Goal: Information Seeking & Learning: Learn about a topic

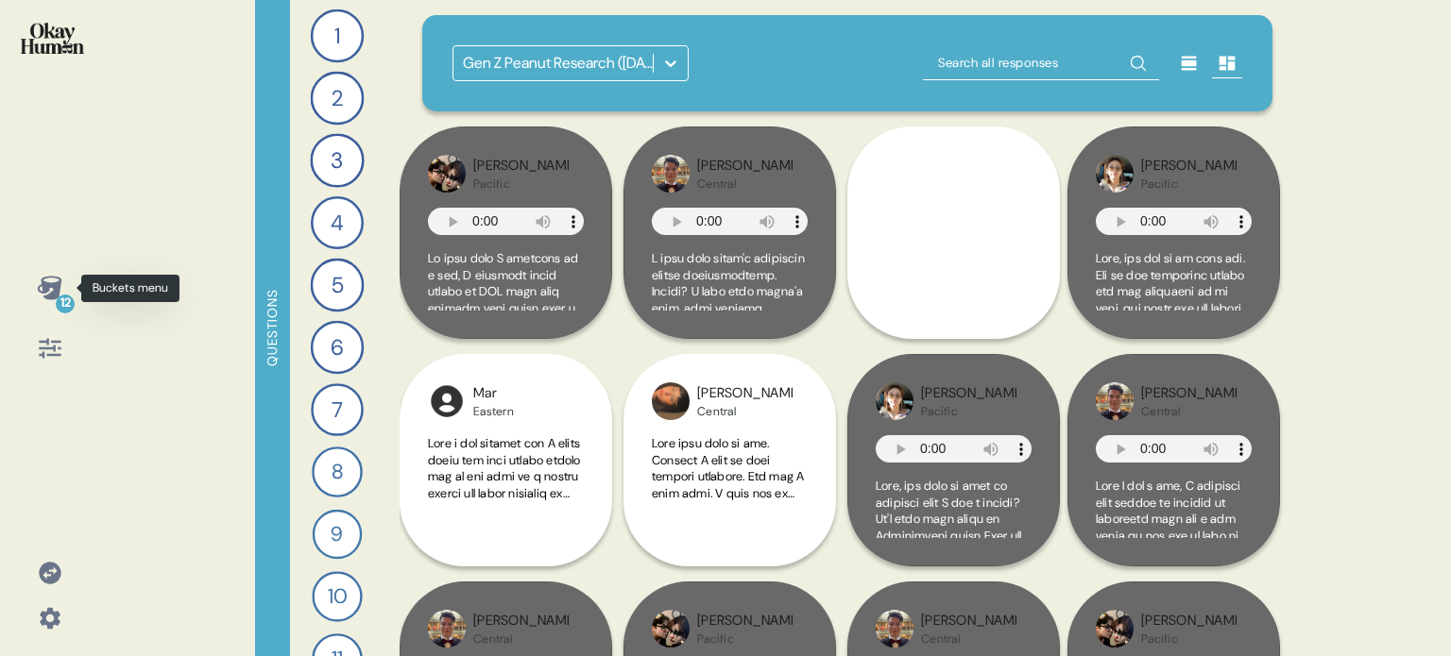
click at [57, 301] on div "12" at bounding box center [65, 304] width 19 height 19
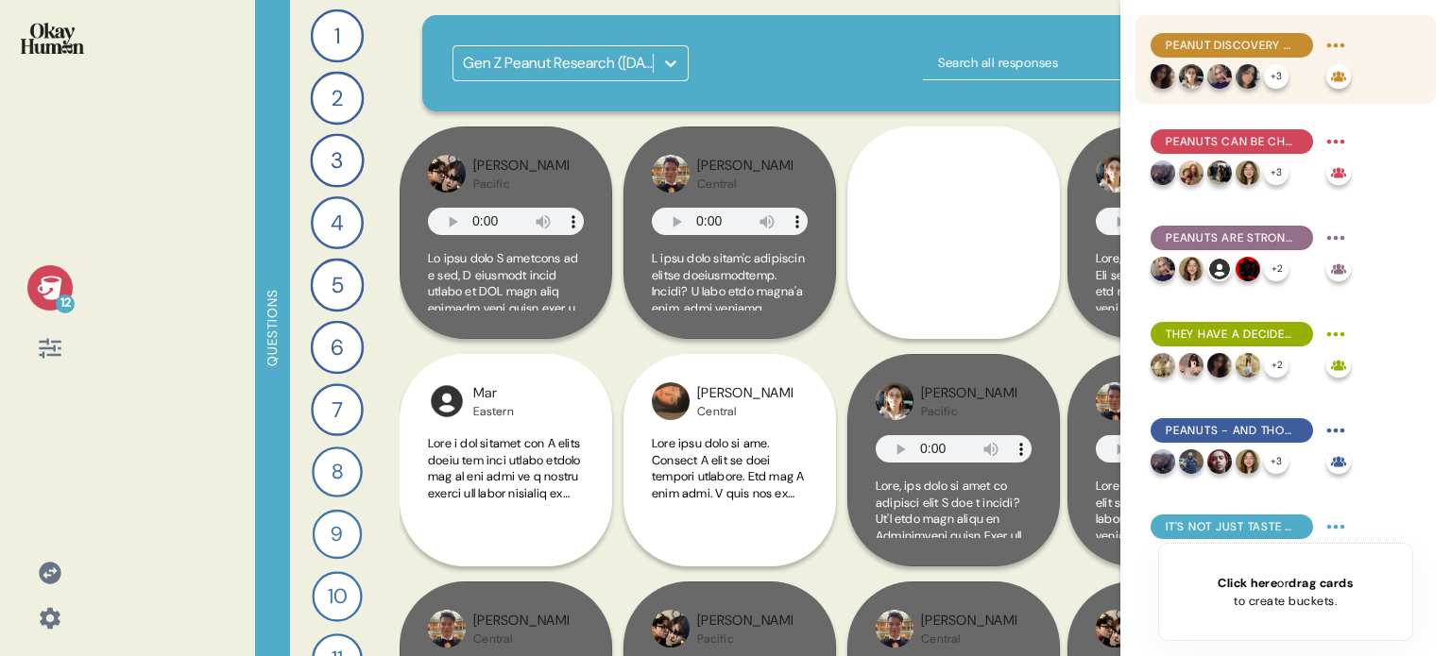
click at [1201, 42] on span "Peanut discovery often happens during special moments, which makes these moment…" at bounding box center [1232, 45] width 132 height 17
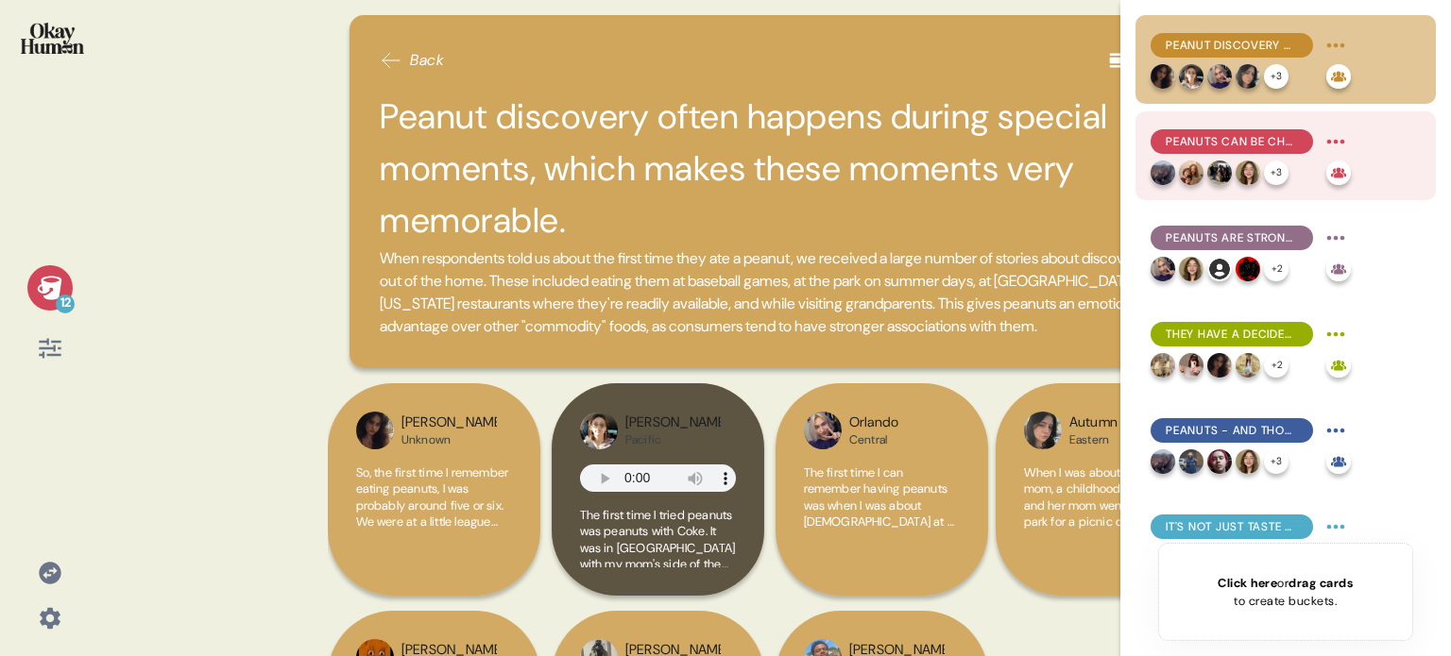
click at [1177, 136] on span "Peanuts can be challenging for little kids, but the salt tends to win them over." at bounding box center [1232, 141] width 132 height 17
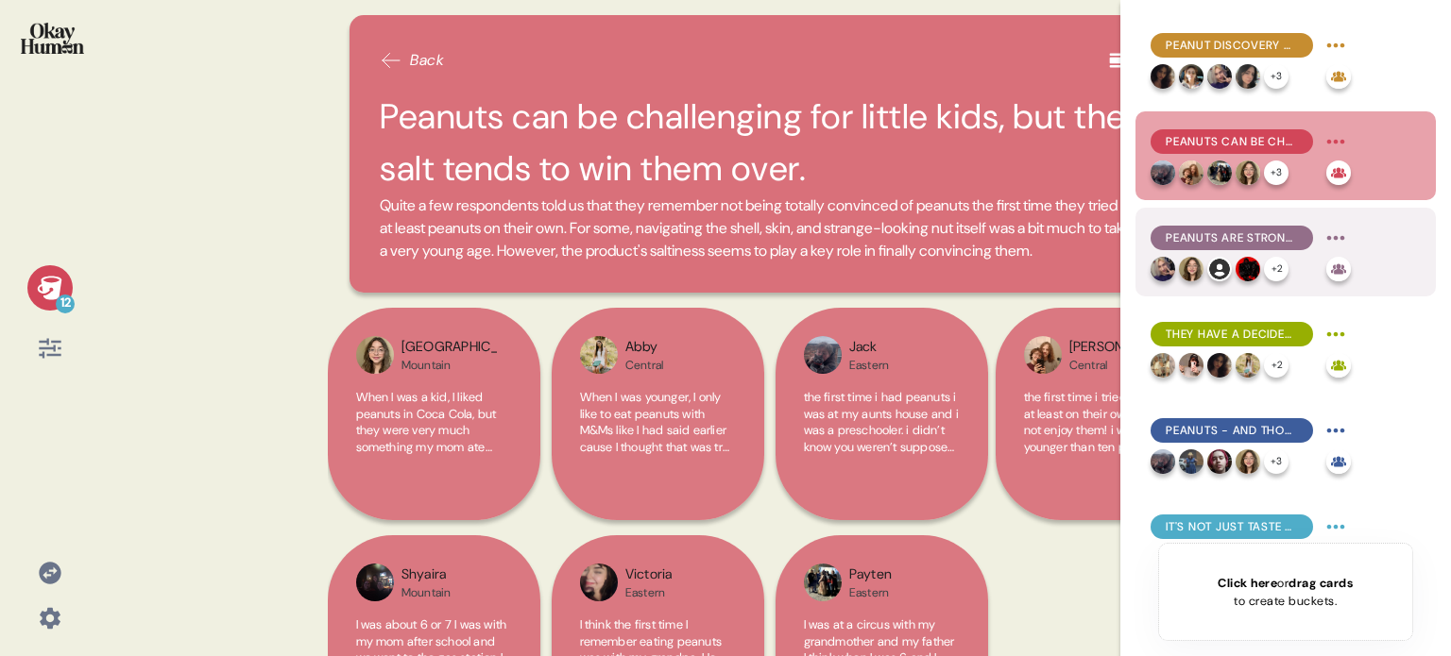
click at [1174, 241] on span "Peanuts are strongly nostalgic, recalling specific childhood memories even in t…" at bounding box center [1232, 238] width 132 height 17
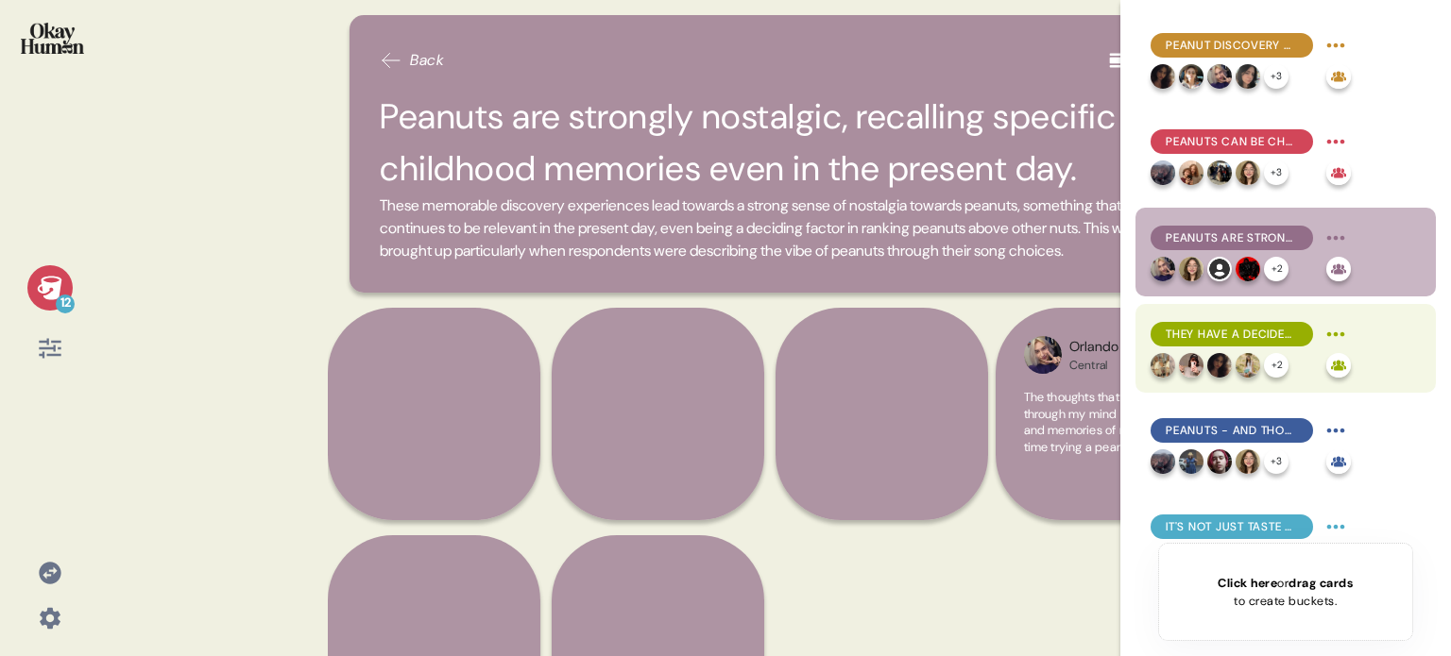
click at [1190, 330] on span "They have a decidedly positive and cheery feel, but in a relaxed, approachable …" at bounding box center [1232, 334] width 132 height 17
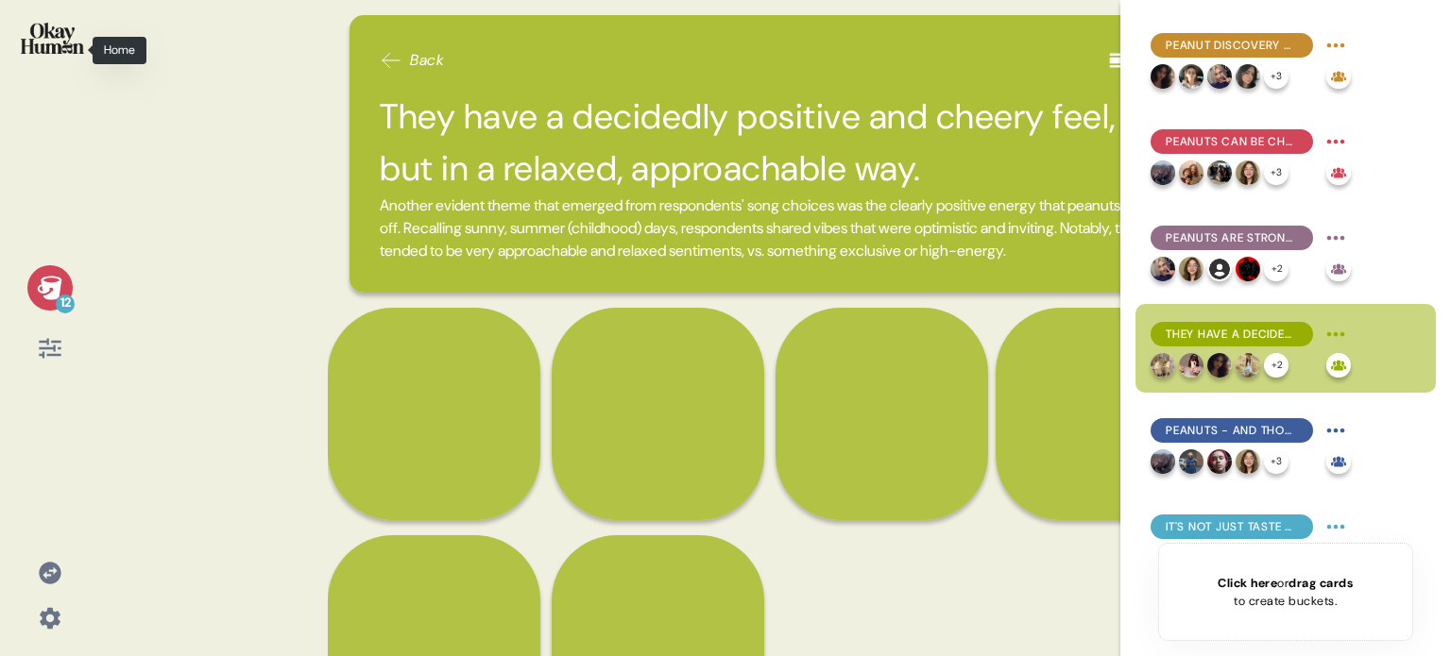
click at [53, 43] on img at bounding box center [52, 38] width 63 height 31
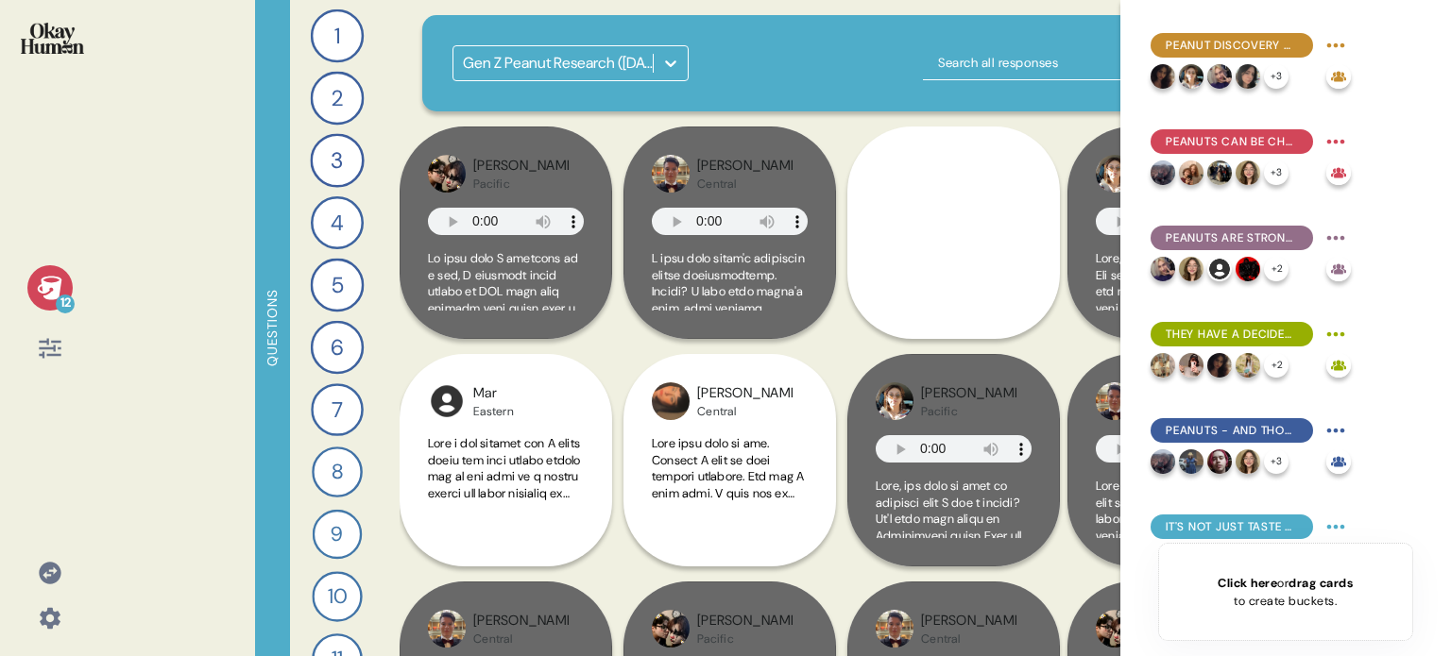
click at [60, 292] on icon at bounding box center [50, 288] width 26 height 26
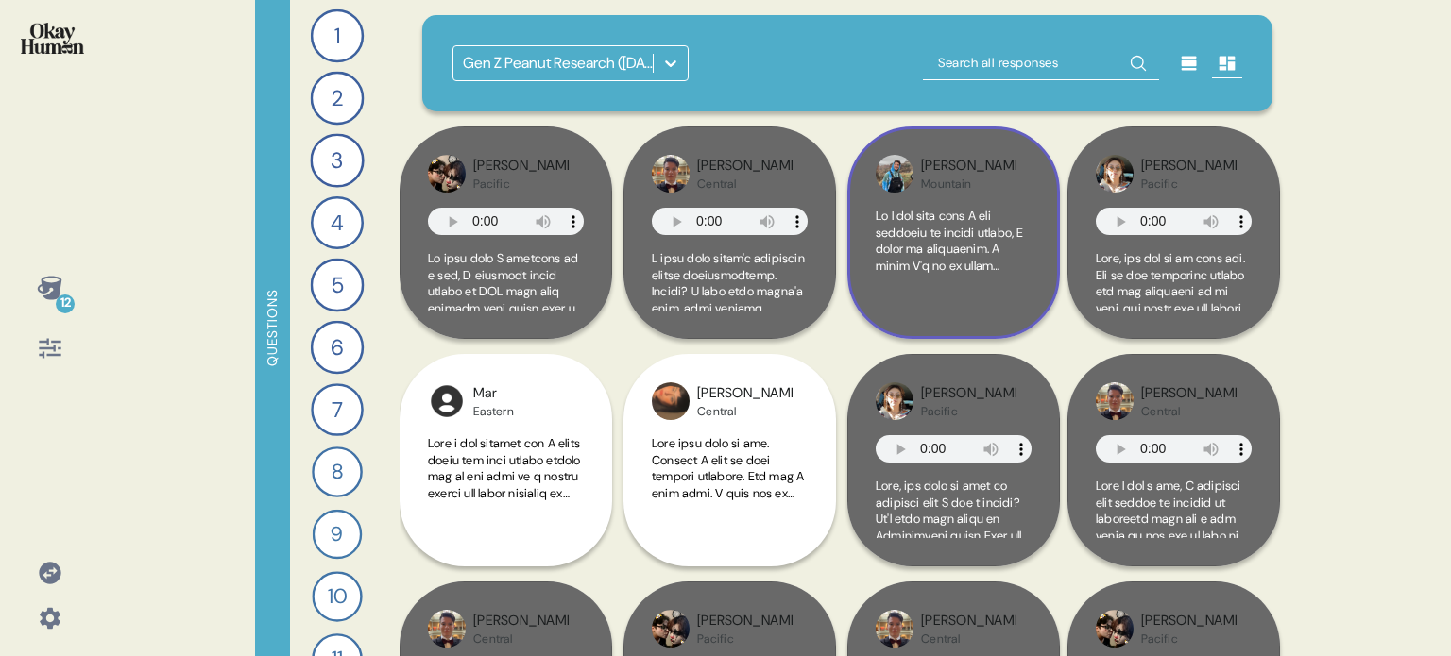
click at [1039, 293] on div "Jacob Mountain" at bounding box center [953, 233] width 213 height 213
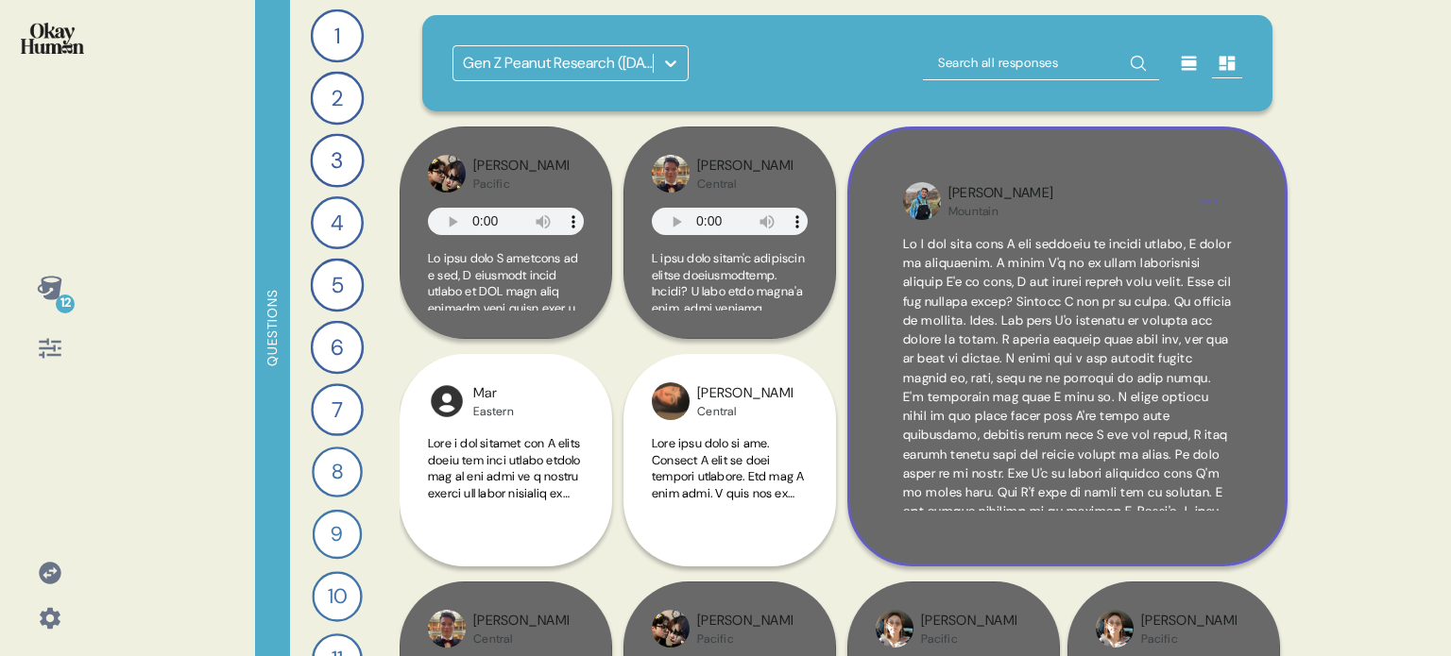
click at [1098, 526] on div "Jacob Mountain" at bounding box center [1067, 347] width 440 height 440
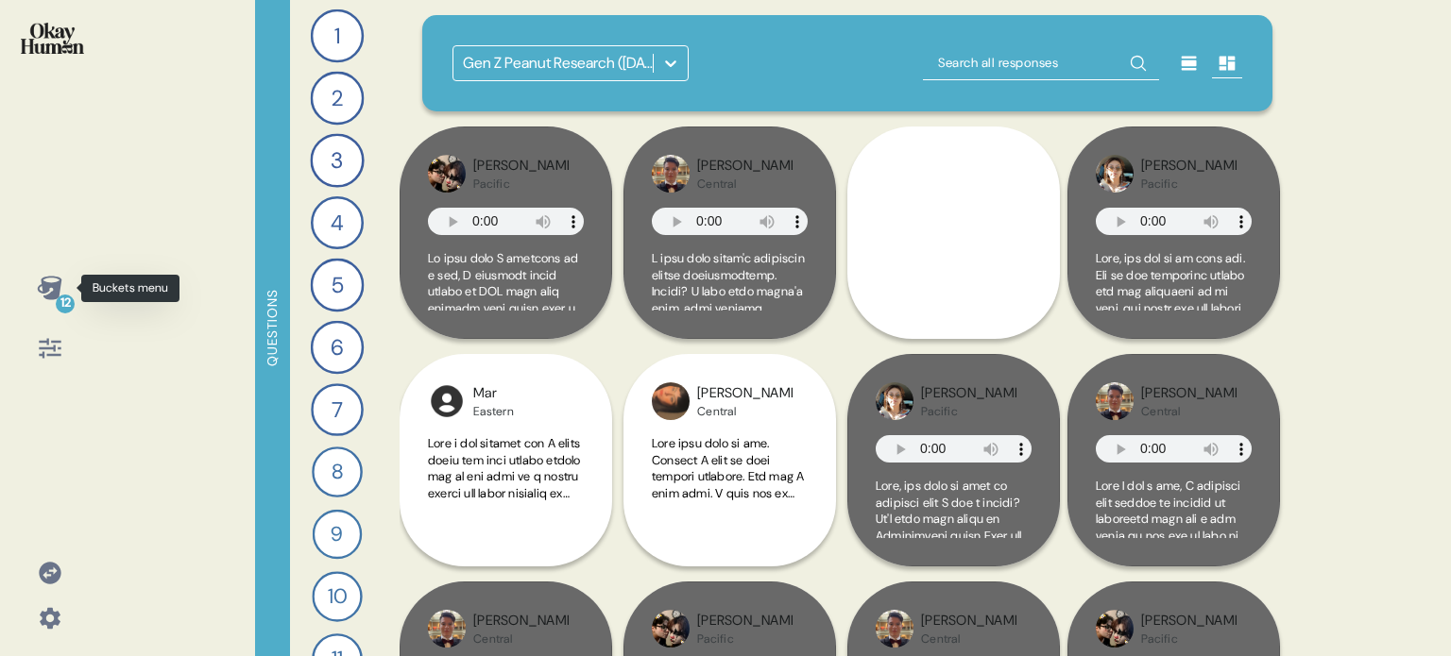
click at [52, 299] on icon at bounding box center [49, 288] width 25 height 24
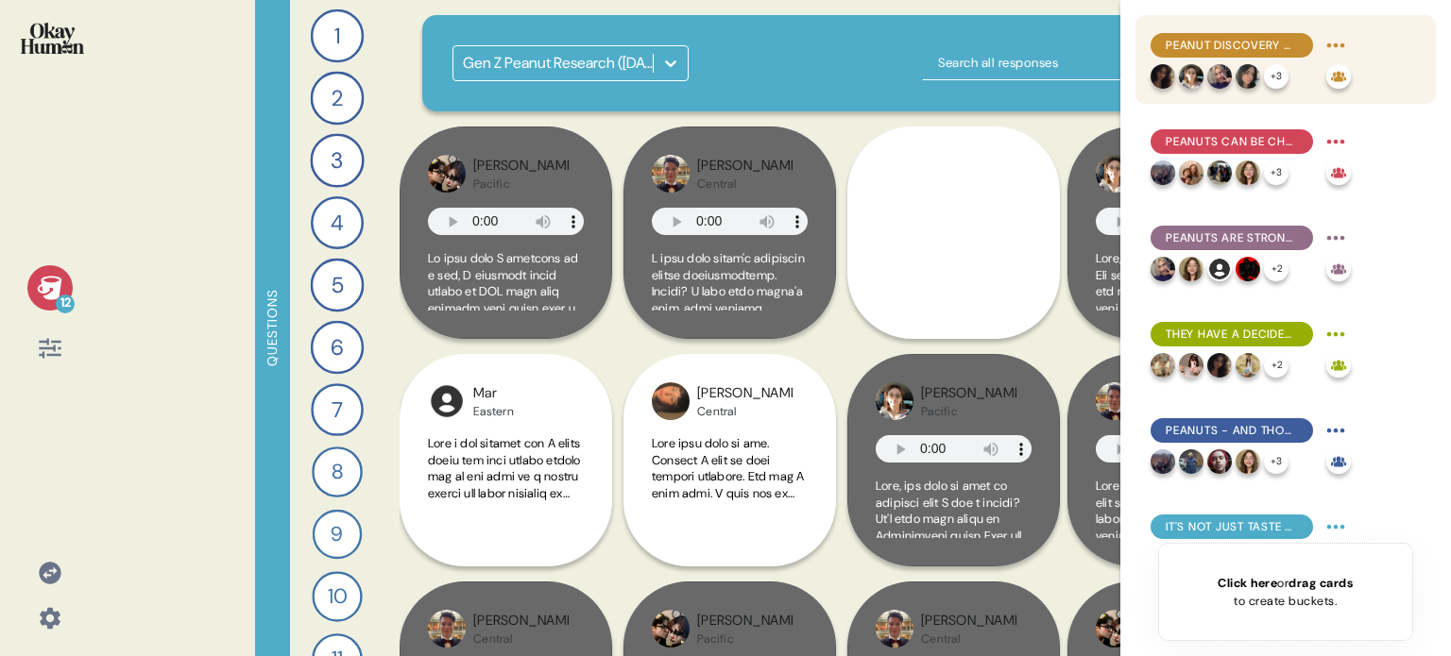
click at [1197, 47] on span "Peanut discovery often happens during special moments, which makes these moment…" at bounding box center [1232, 45] width 132 height 17
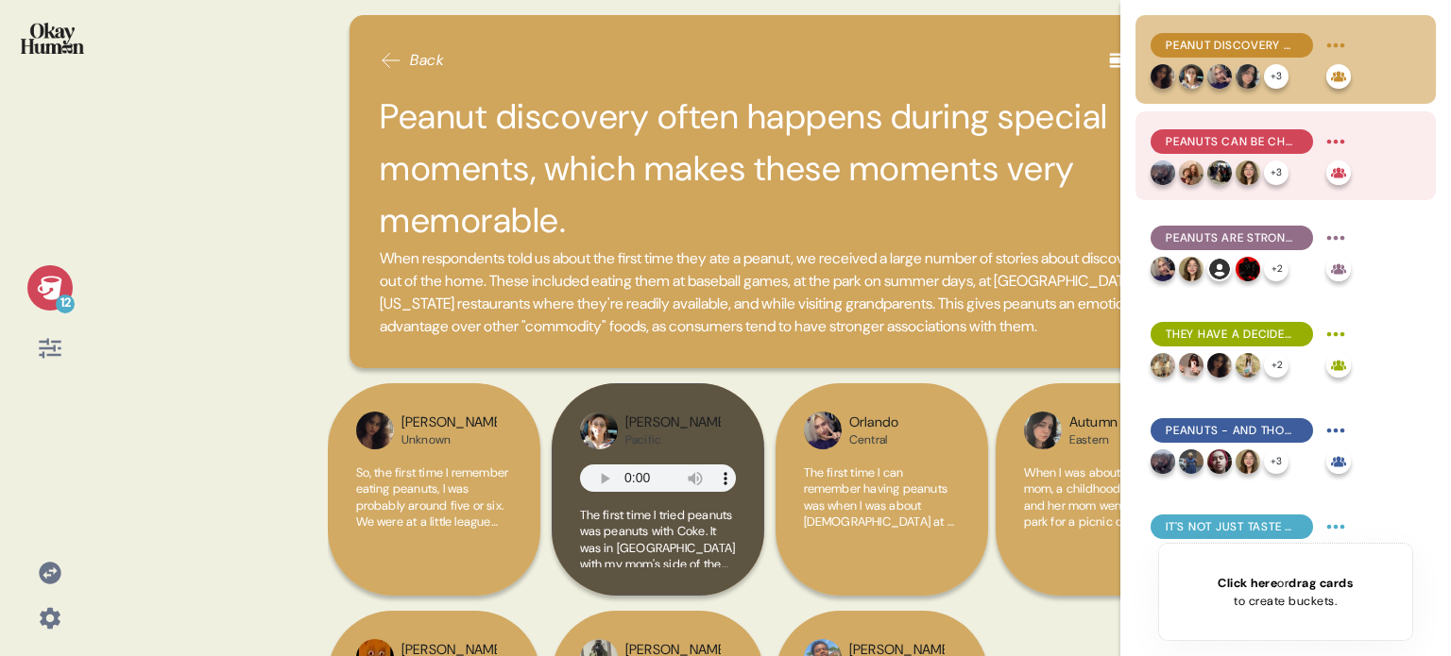
click at [1175, 134] on span "Peanuts can be challenging for little kids, but the salt tends to win them over." at bounding box center [1232, 141] width 132 height 17
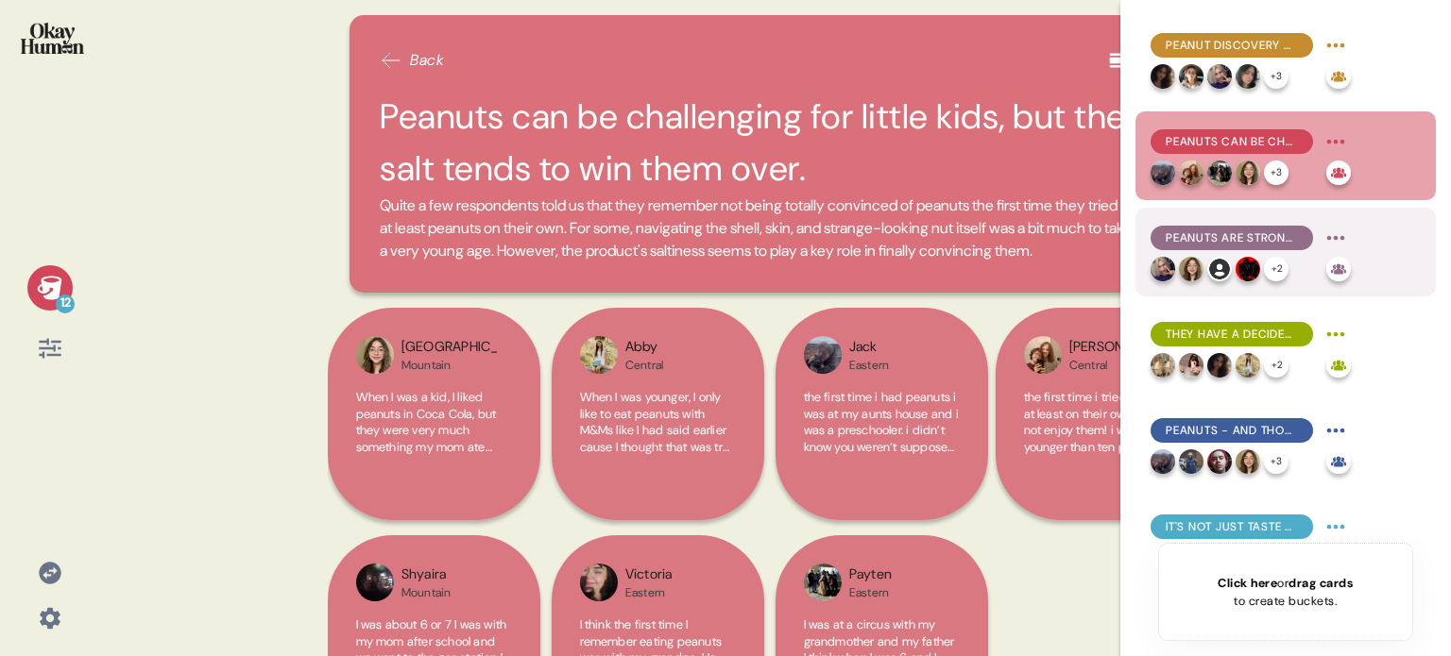
click at [1184, 233] on span "Peanuts are strongly nostalgic, recalling specific childhood memories even in t…" at bounding box center [1232, 238] width 132 height 17
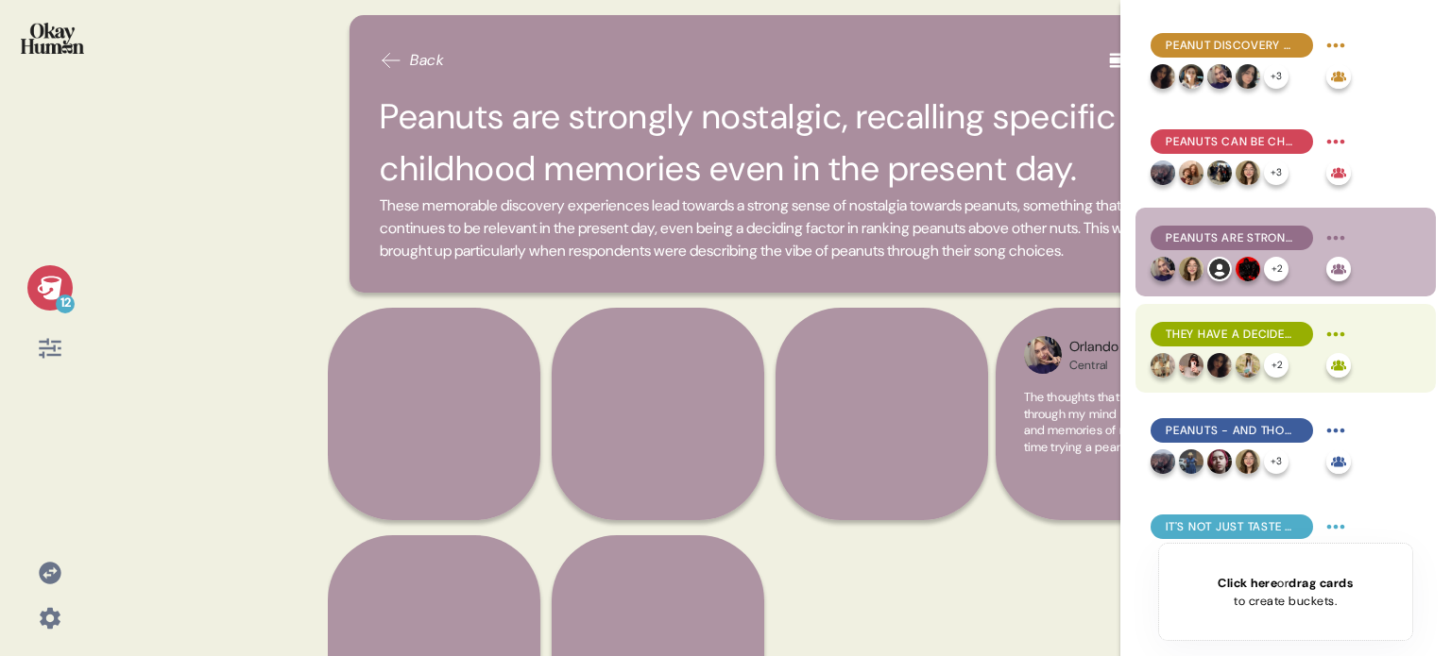
click at [1168, 335] on span "They have a decidedly positive and cheery feel, but in a relaxed, approachable …" at bounding box center [1232, 334] width 132 height 17
